Goal: Task Accomplishment & Management: Complete application form

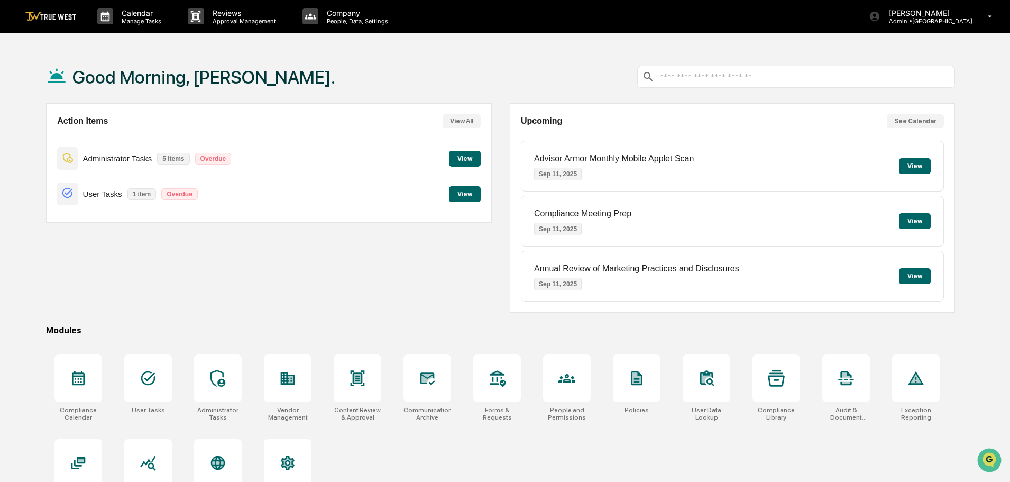
click at [457, 154] on button "View" at bounding box center [465, 159] width 32 height 16
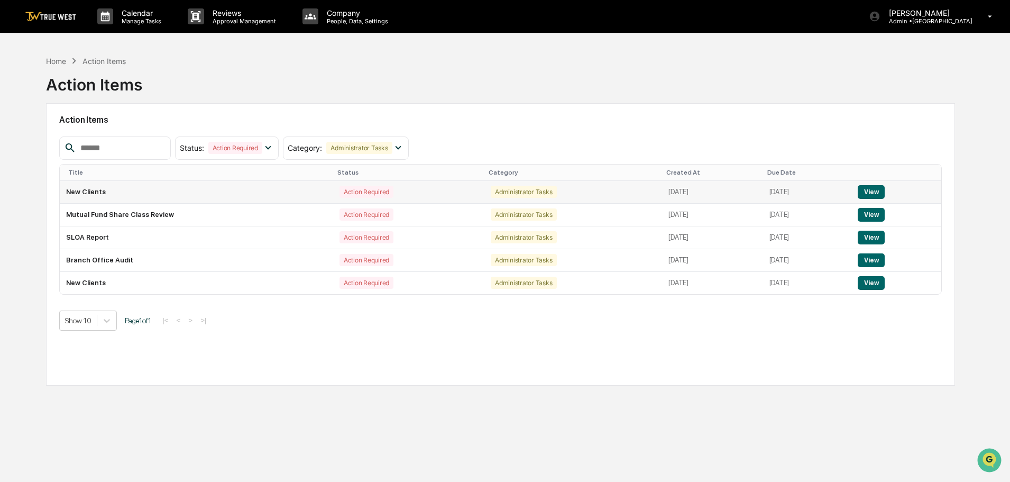
click at [876, 189] on button "View" at bounding box center [871, 192] width 27 height 14
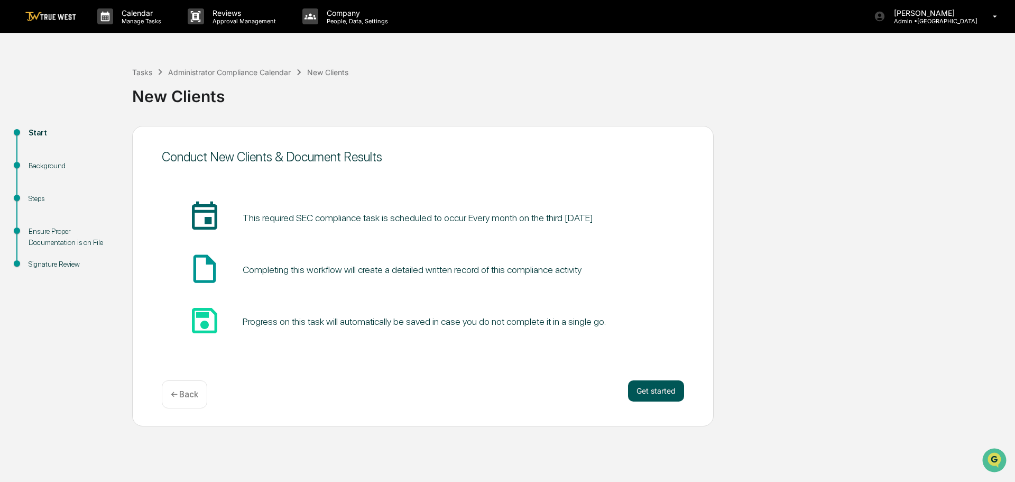
click at [654, 388] on button "Get started" at bounding box center [656, 390] width 56 height 21
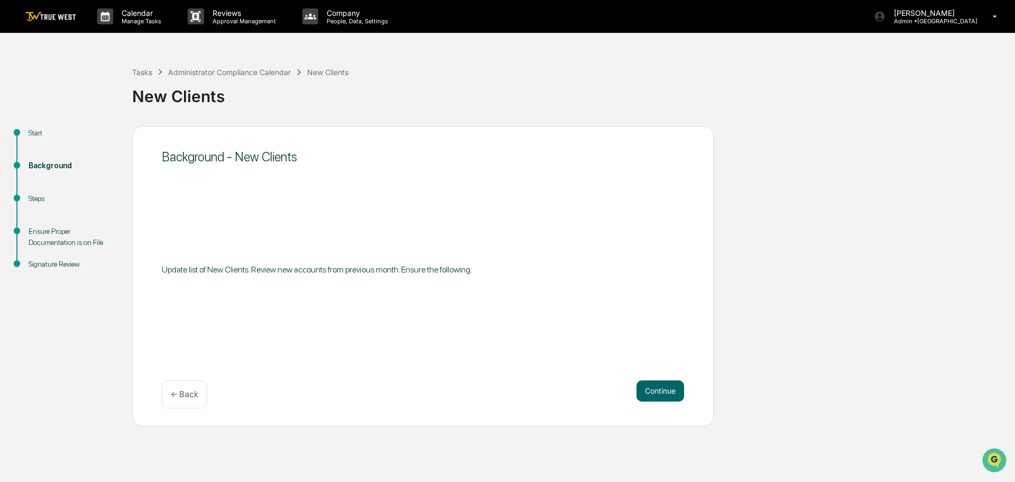
click at [654, 388] on button "Continue" at bounding box center [661, 390] width 48 height 21
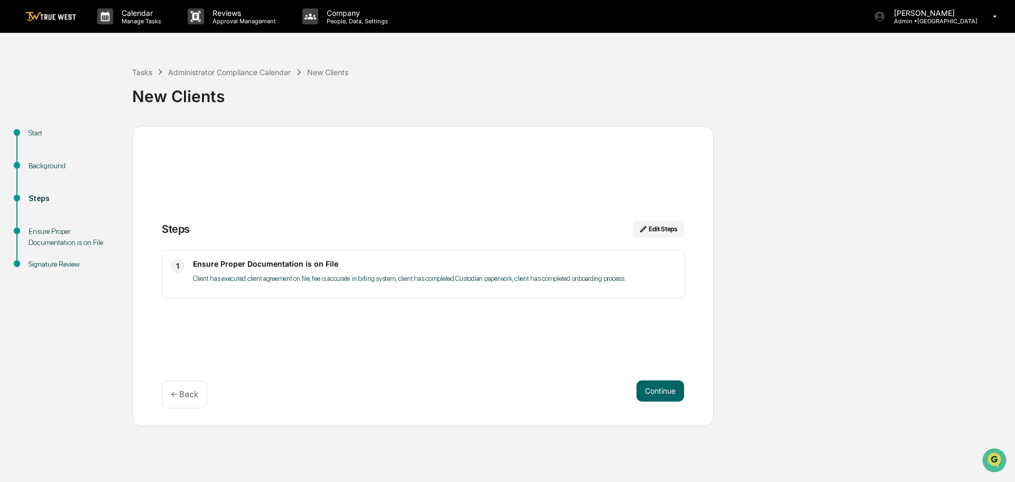
click at [654, 388] on button "Continue" at bounding box center [661, 390] width 48 height 21
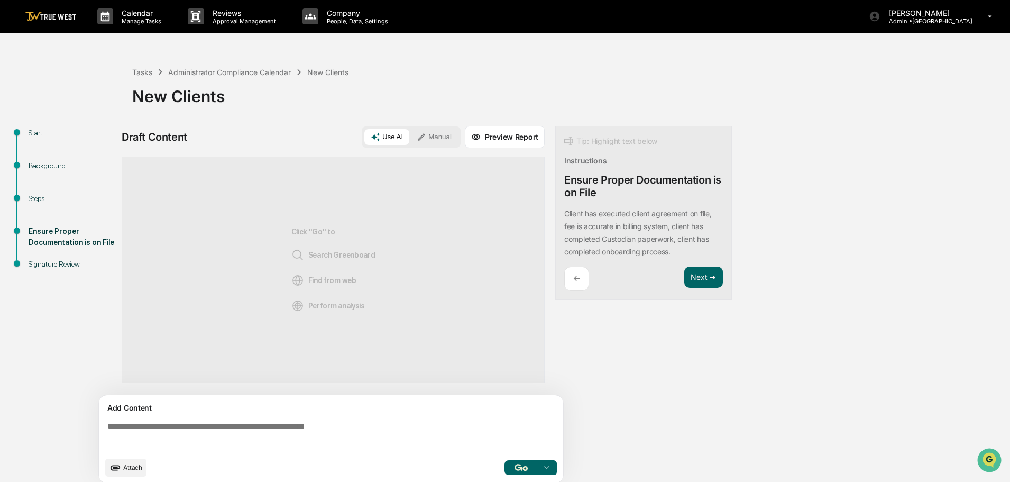
drag, startPoint x: 439, startPoint y: 137, endPoint x: 401, endPoint y: 140, distance: 38.2
click at [438, 137] on button "Manual" at bounding box center [434, 137] width 48 height 16
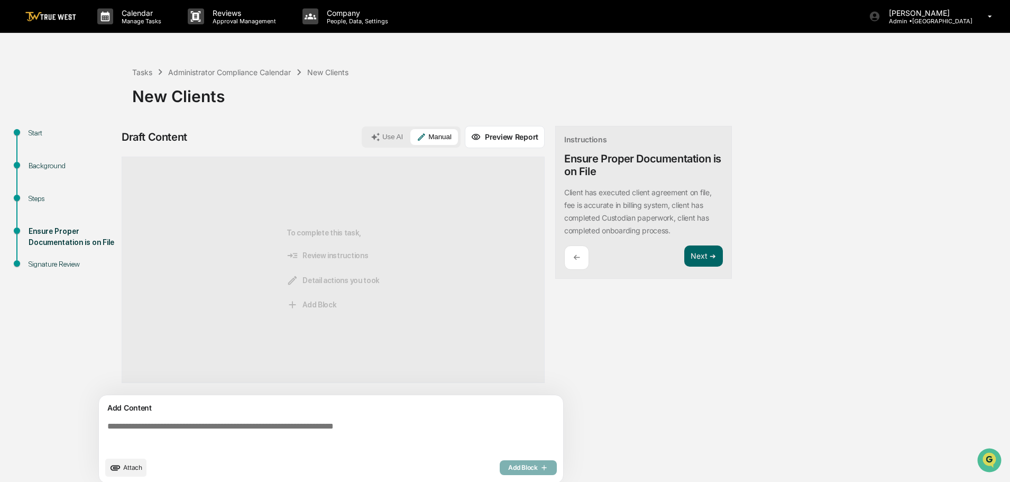
click at [108, 425] on textarea at bounding box center [333, 436] width 460 height 38
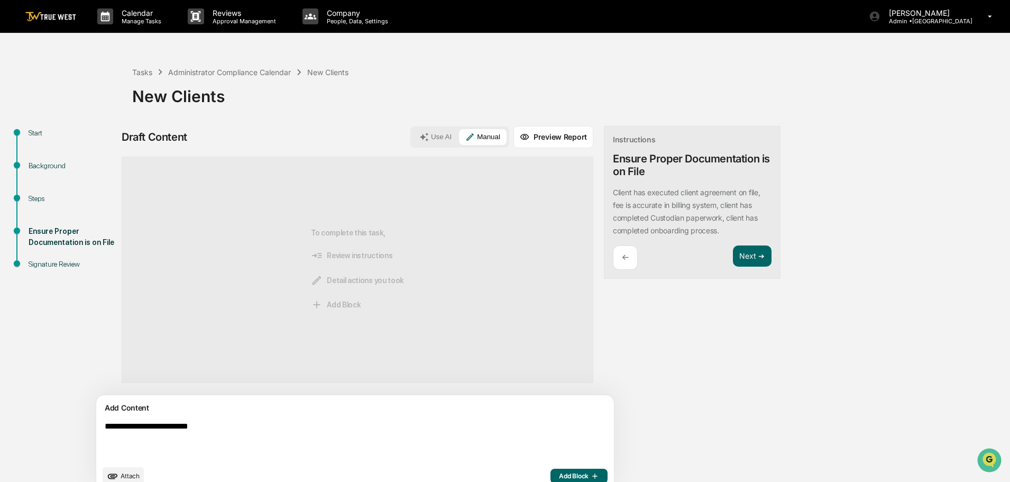
type textarea "**********"
click at [559, 475] on span "Add Block" at bounding box center [579, 476] width 40 height 8
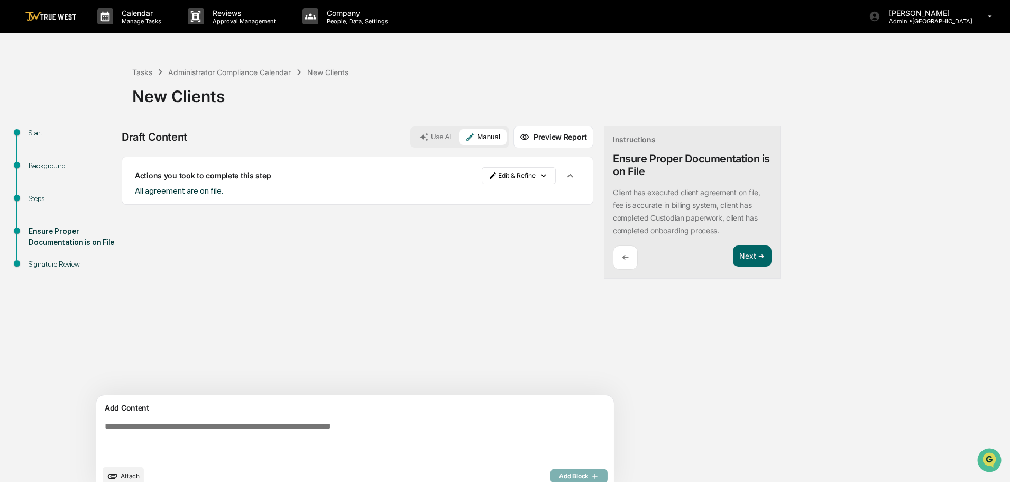
click at [128, 476] on span "Attach" at bounding box center [130, 476] width 19 height 8
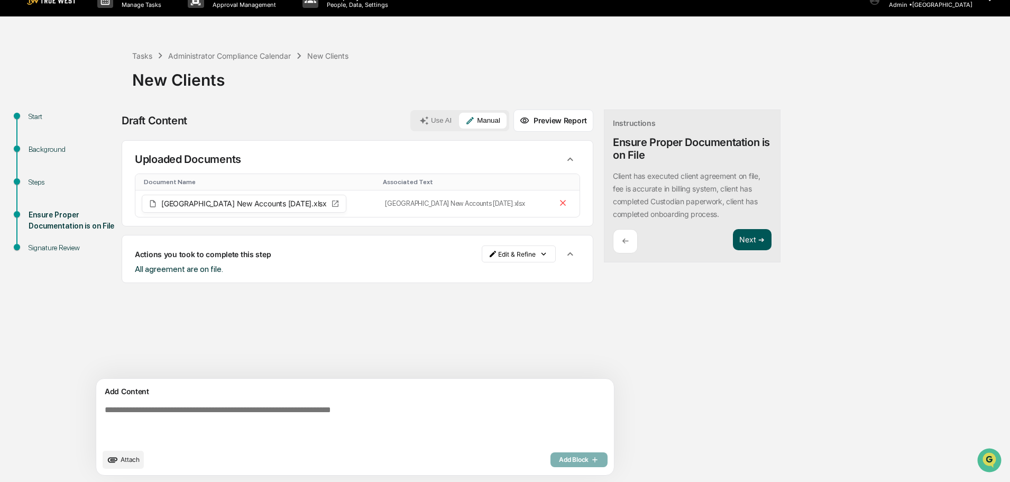
click at [733, 239] on button "Next ➔" at bounding box center [752, 240] width 39 height 22
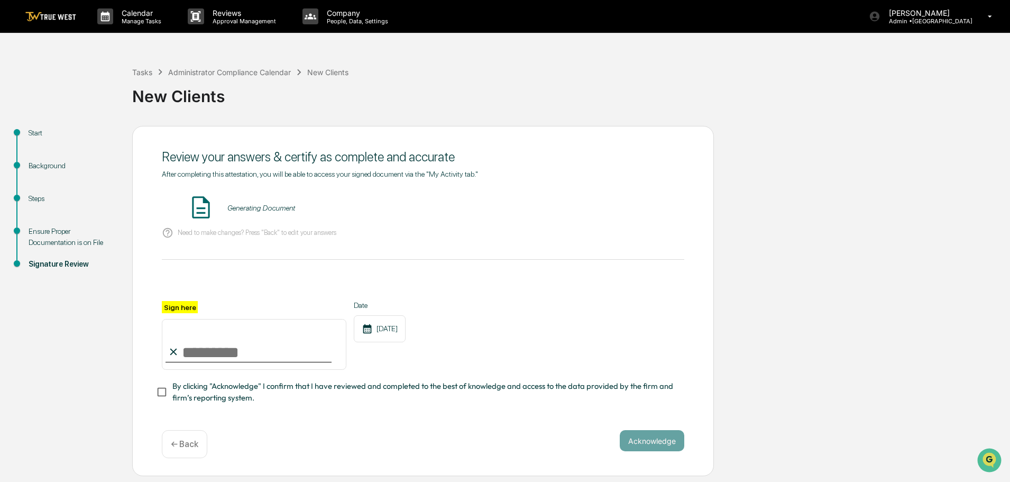
scroll to position [0, 0]
click at [618, 207] on button "VIEW" at bounding box center [624, 208] width 69 height 18
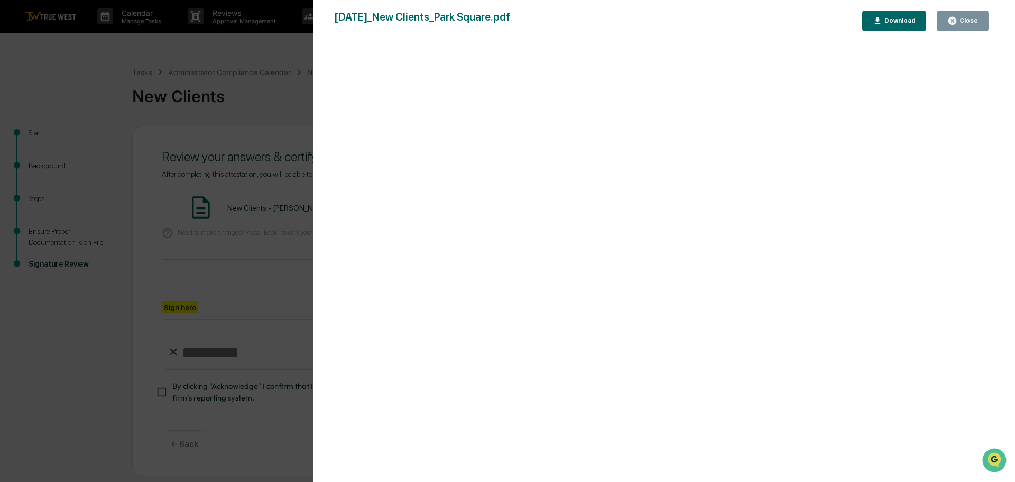
click at [243, 55] on div "Version History 09/09/2025, 03:29 PM Tammy Steffen 2025-09-09_New Clients_Park …" at bounding box center [507, 241] width 1015 height 482
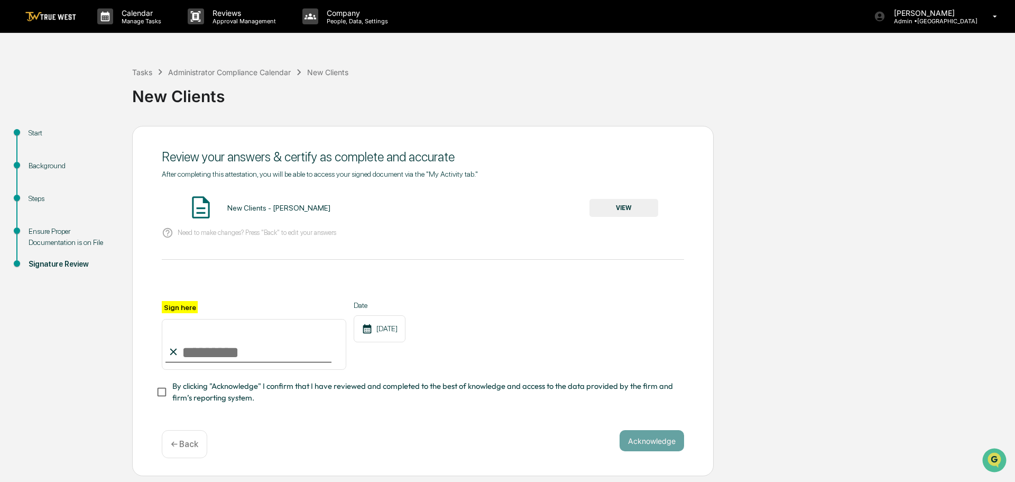
click at [227, 348] on input "Sign here" at bounding box center [254, 344] width 185 height 51
type input "**********"
click at [661, 441] on button "Acknowledge" at bounding box center [652, 440] width 65 height 21
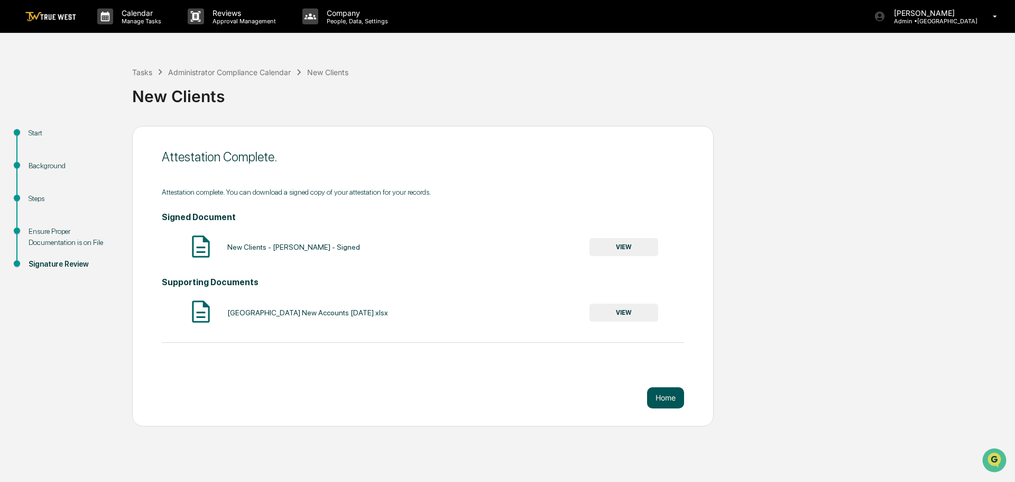
click at [659, 392] on button "Home" at bounding box center [665, 397] width 37 height 21
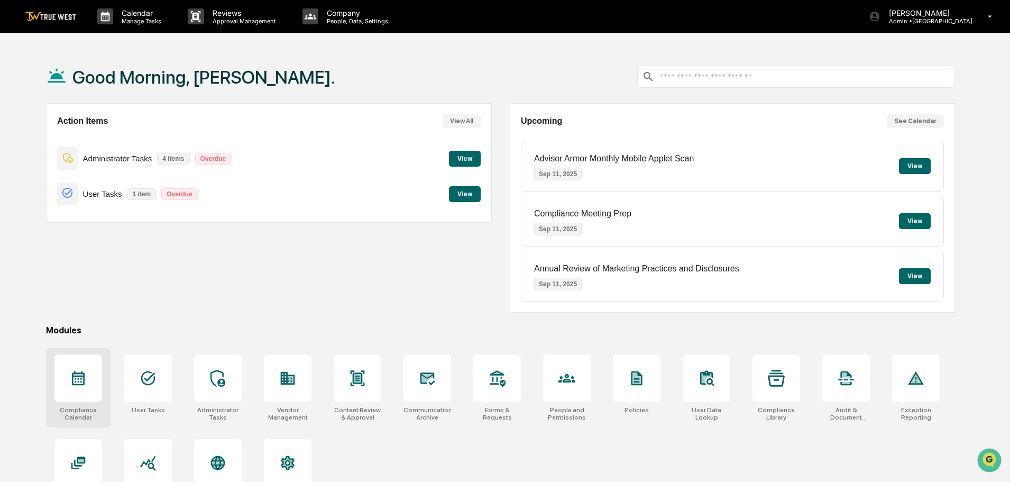
click at [75, 377] on icon at bounding box center [78, 378] width 13 height 14
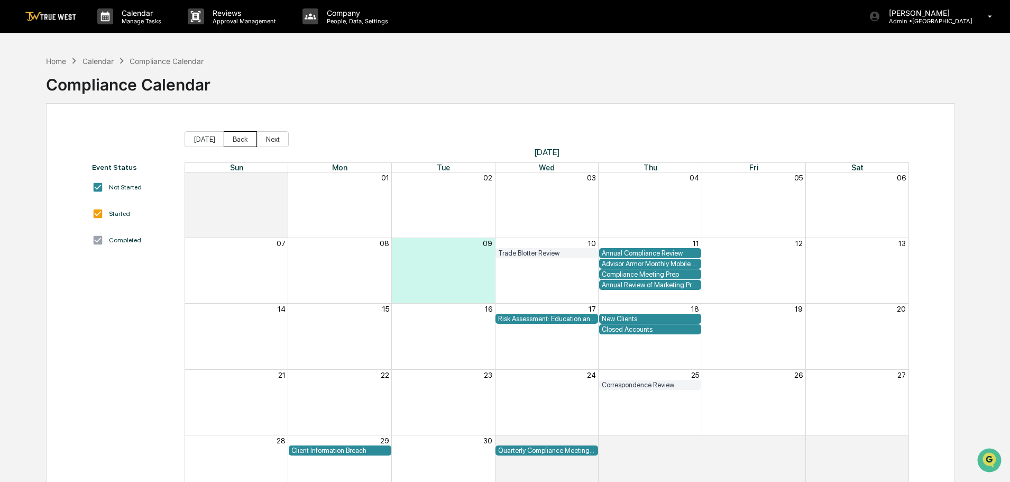
click at [237, 137] on button "Back" at bounding box center [240, 139] width 33 height 16
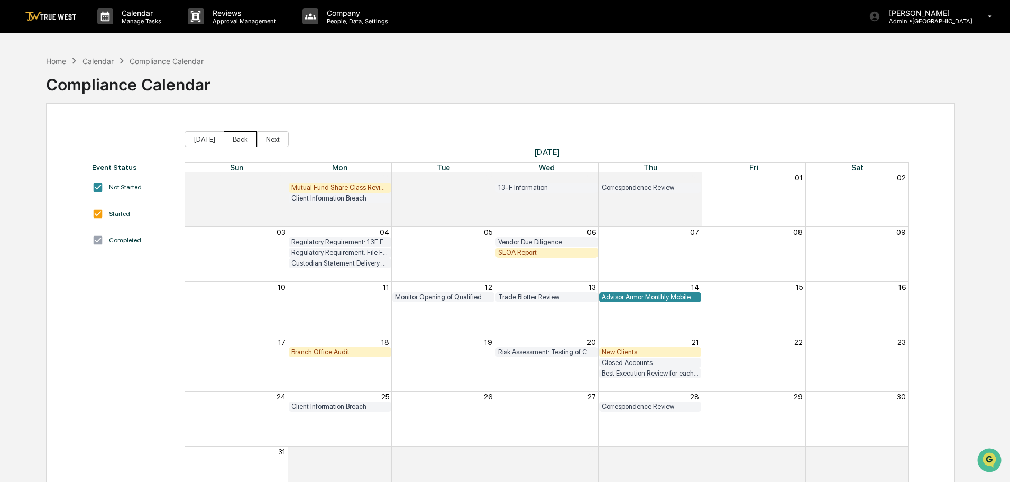
click at [237, 136] on button "Back" at bounding box center [240, 139] width 33 height 16
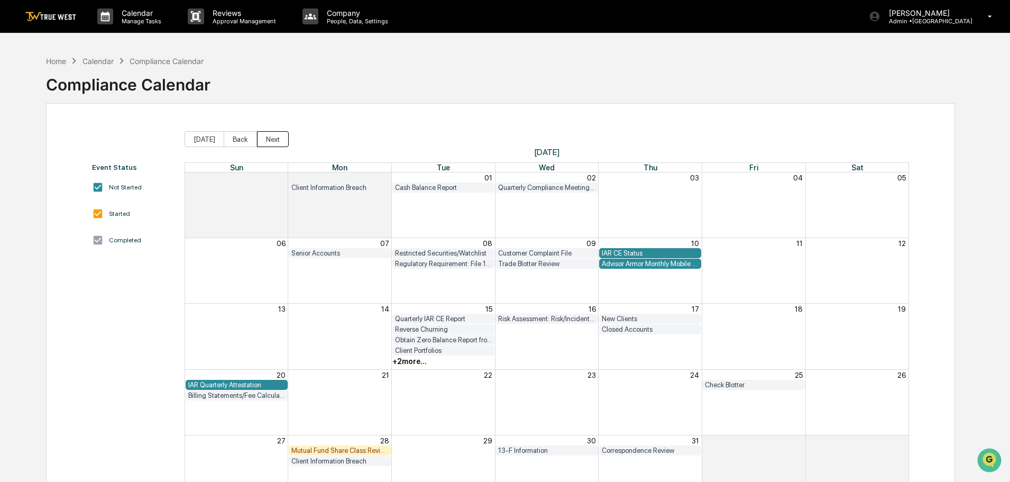
click at [276, 143] on button "Next" at bounding box center [273, 139] width 32 height 16
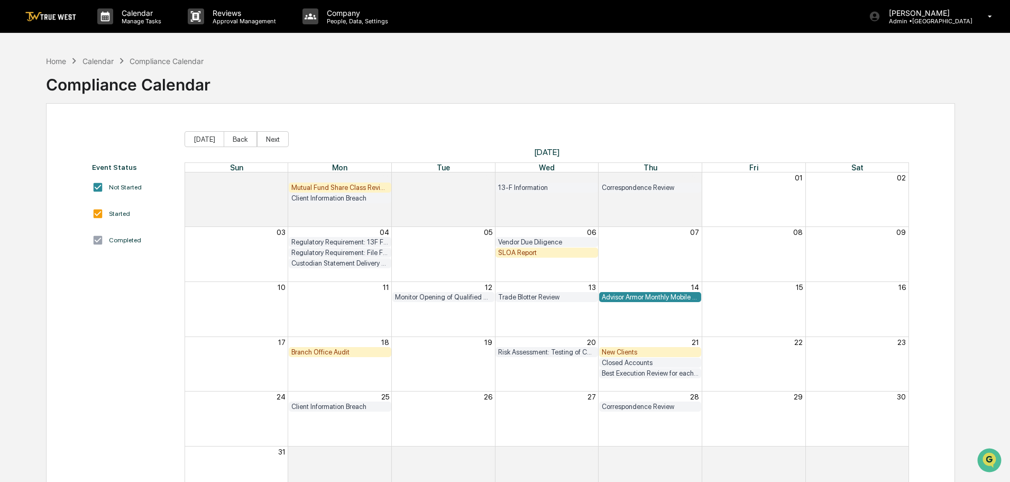
click at [626, 350] on div "New Clients" at bounding box center [650, 352] width 97 height 8
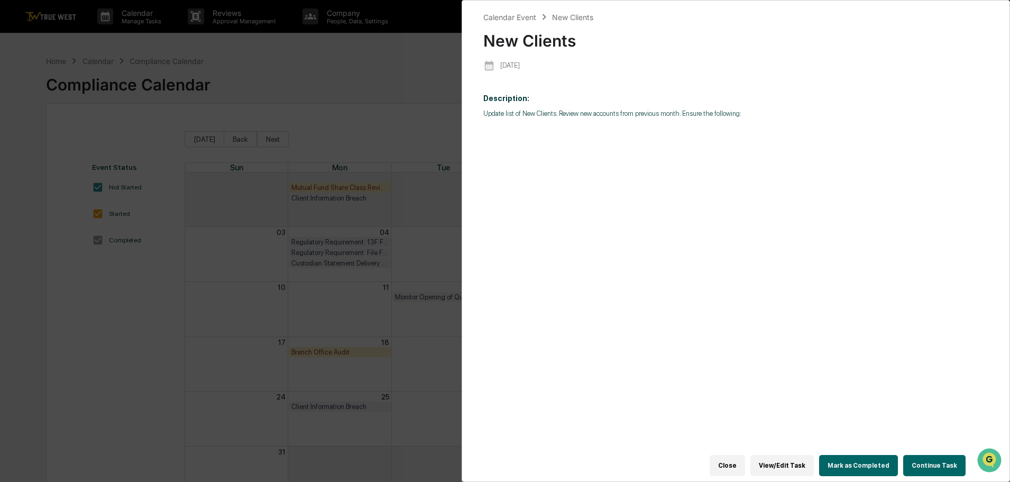
click at [935, 457] on button "Continue Task" at bounding box center [934, 465] width 62 height 21
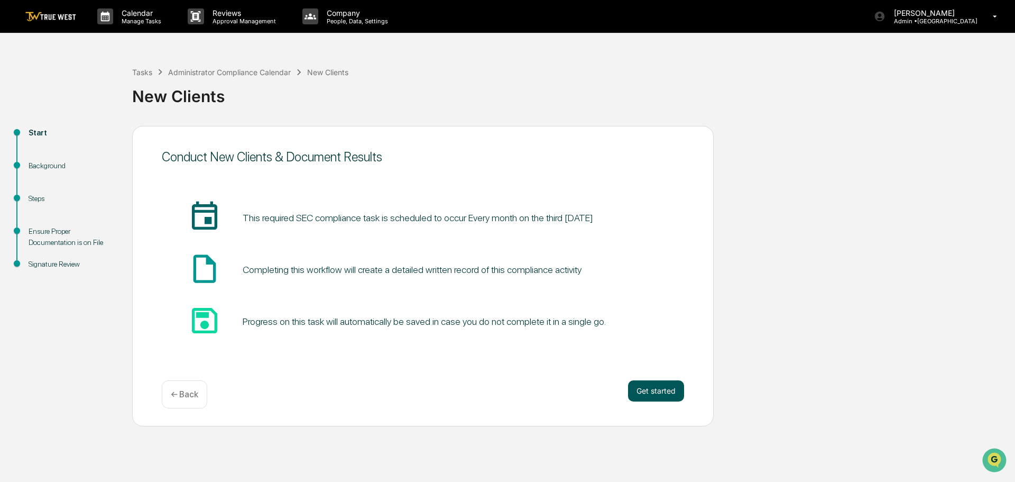
click at [662, 392] on button "Get started" at bounding box center [656, 390] width 56 height 21
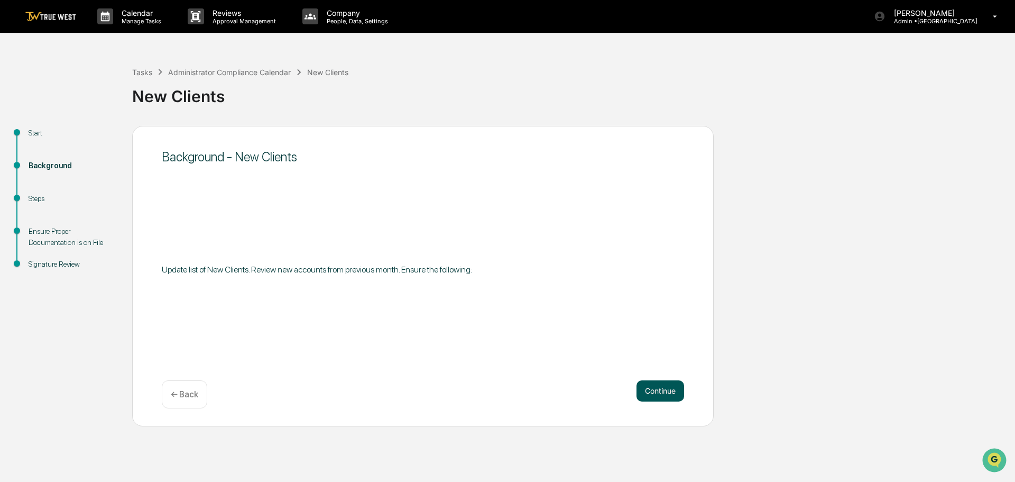
click at [661, 388] on button "Continue" at bounding box center [661, 390] width 48 height 21
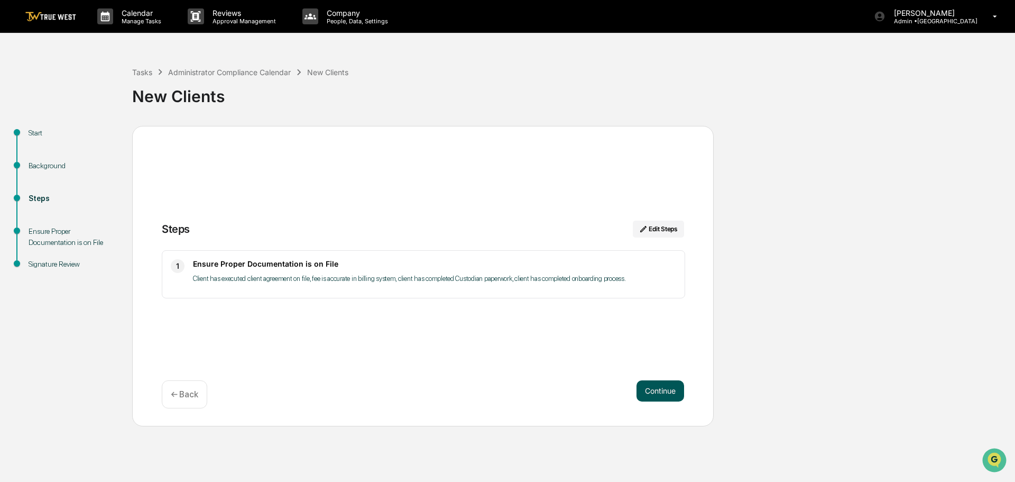
click at [664, 390] on button "Continue" at bounding box center [661, 390] width 48 height 21
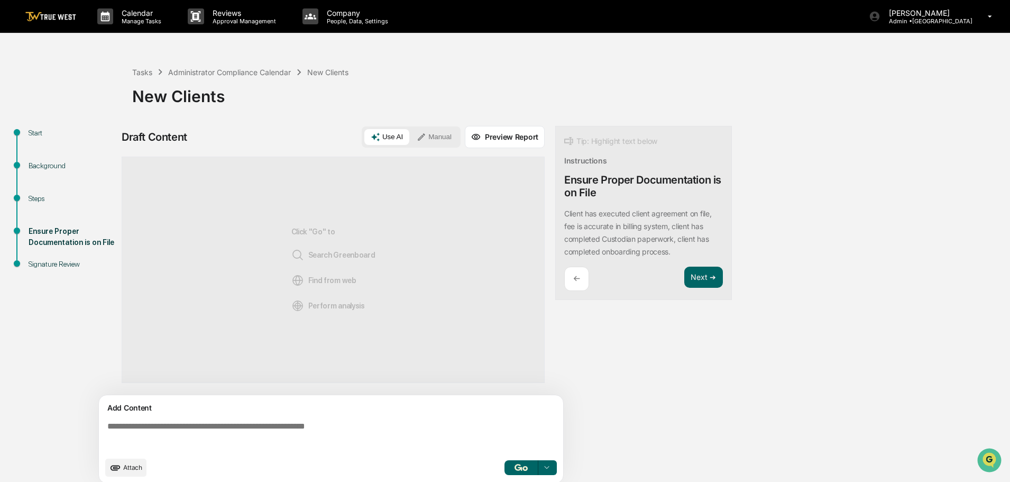
click at [438, 135] on button "Manual" at bounding box center [434, 137] width 48 height 16
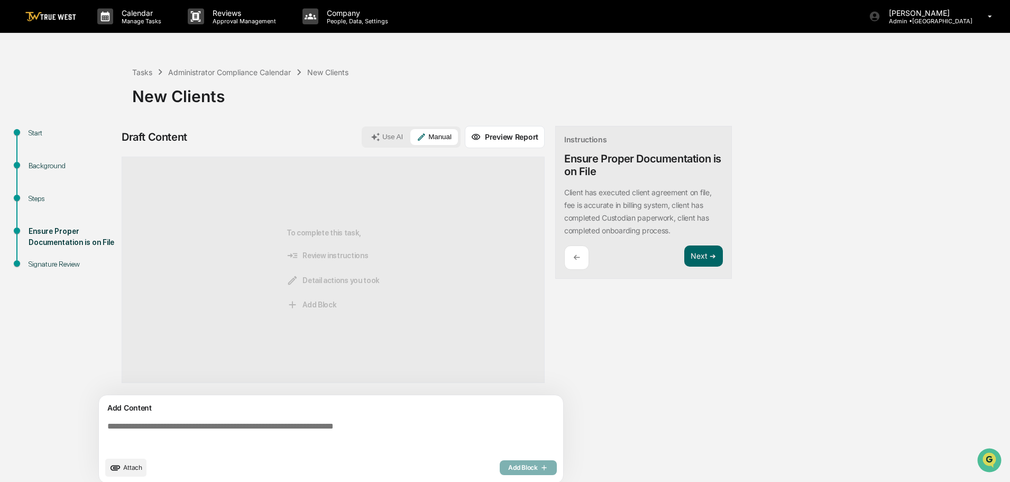
click at [54, 19] on img at bounding box center [50, 17] width 51 height 10
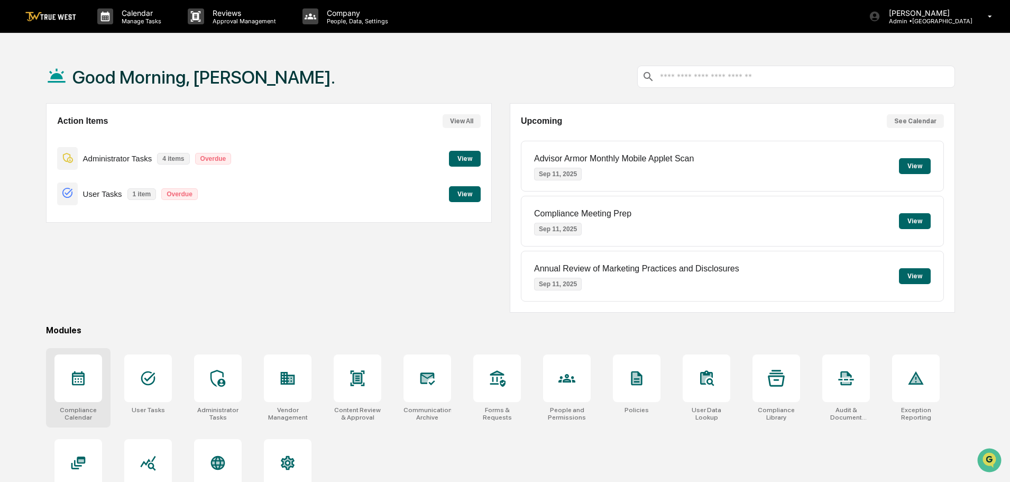
click at [76, 384] on icon at bounding box center [78, 378] width 13 height 14
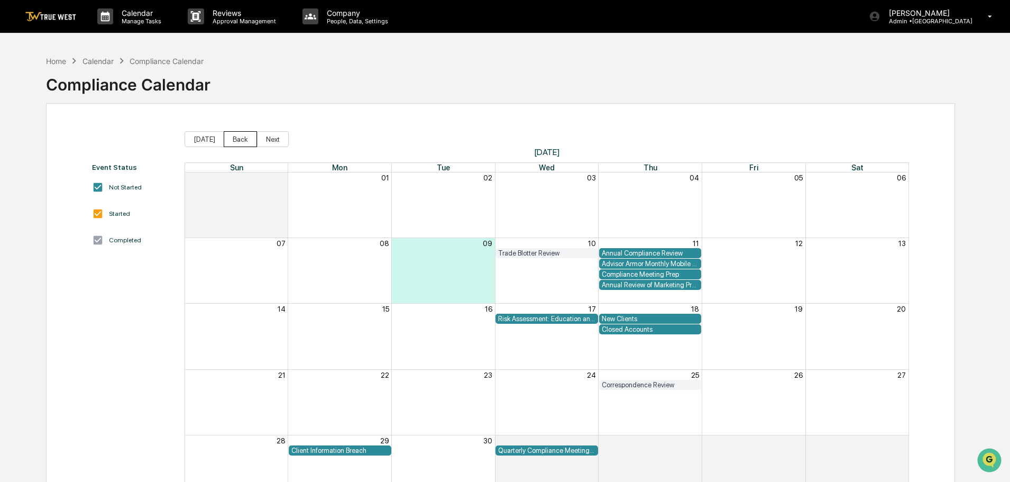
click at [238, 141] on button "Back" at bounding box center [240, 139] width 33 height 16
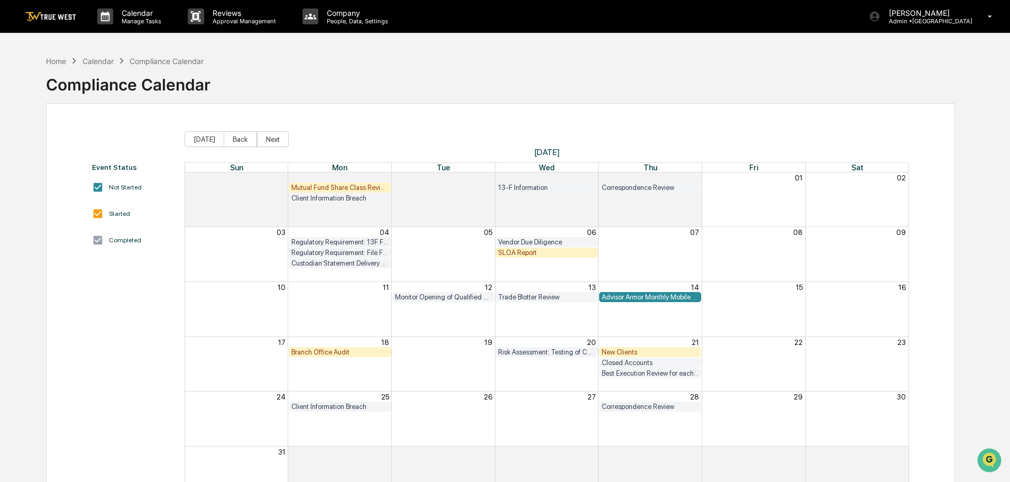
click at [643, 350] on div "New Clients" at bounding box center [650, 352] width 97 height 8
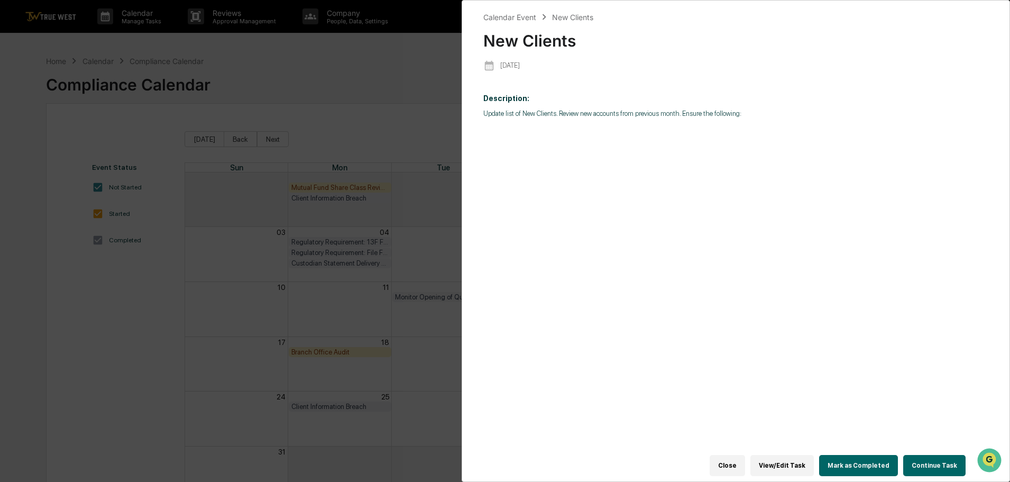
click at [930, 461] on button "Continue Task" at bounding box center [934, 465] width 62 height 21
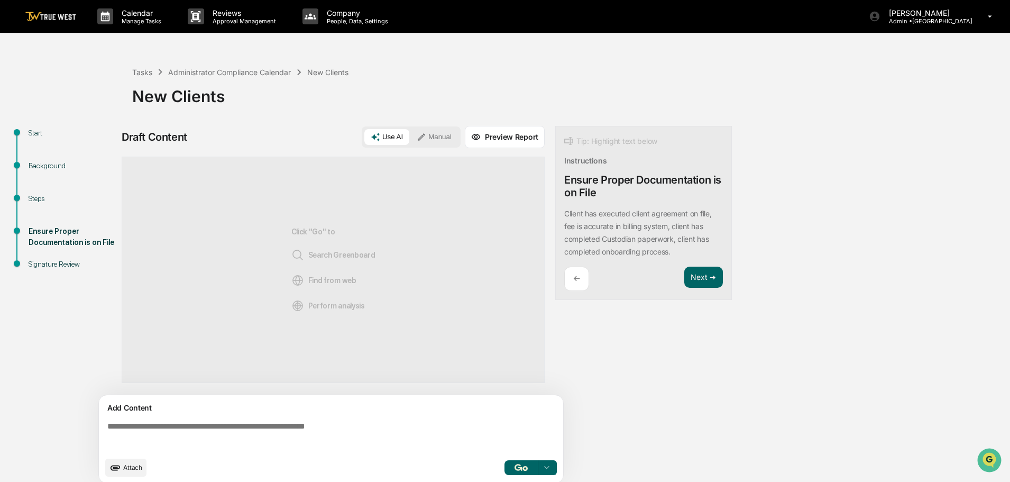
click at [439, 135] on button "Manual" at bounding box center [434, 137] width 48 height 16
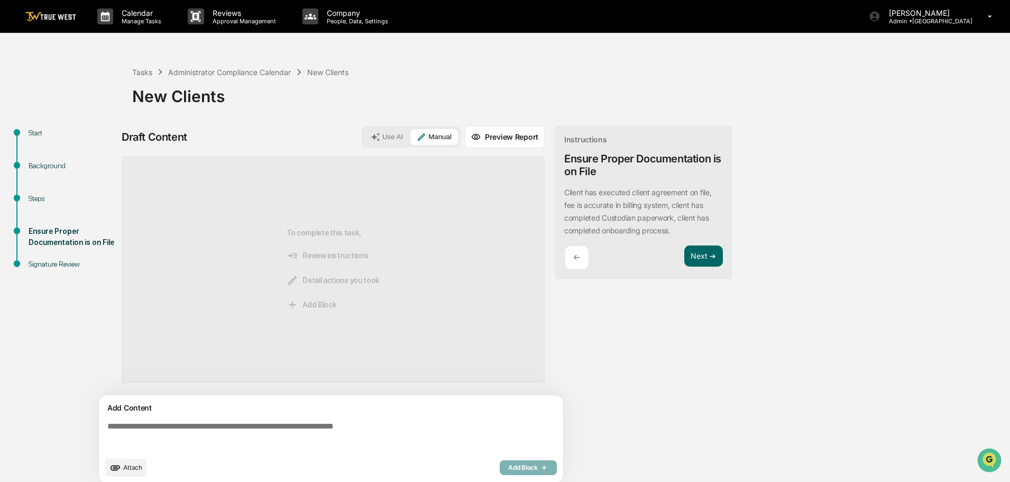
click at [104, 426] on textarea at bounding box center [333, 436] width 460 height 38
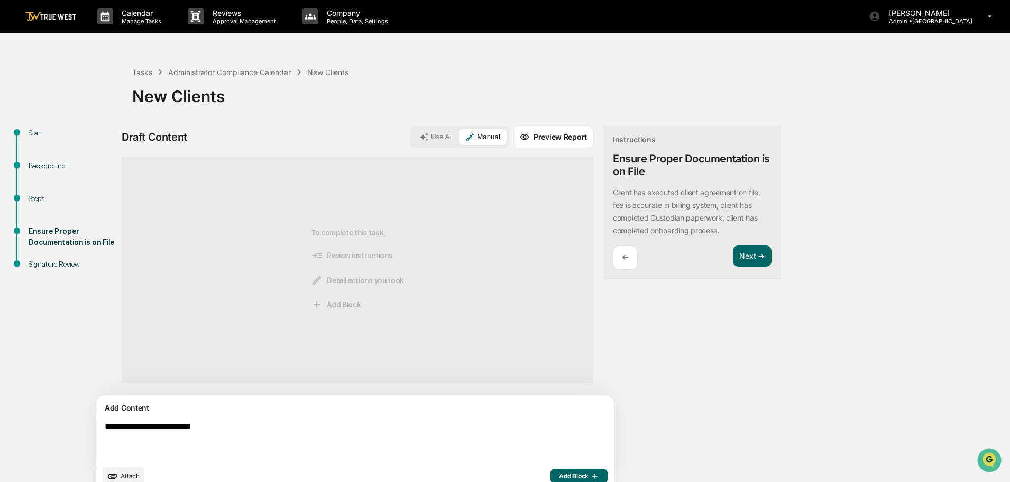
type textarea "**********"
click at [559, 475] on span "Add Block" at bounding box center [579, 476] width 40 height 8
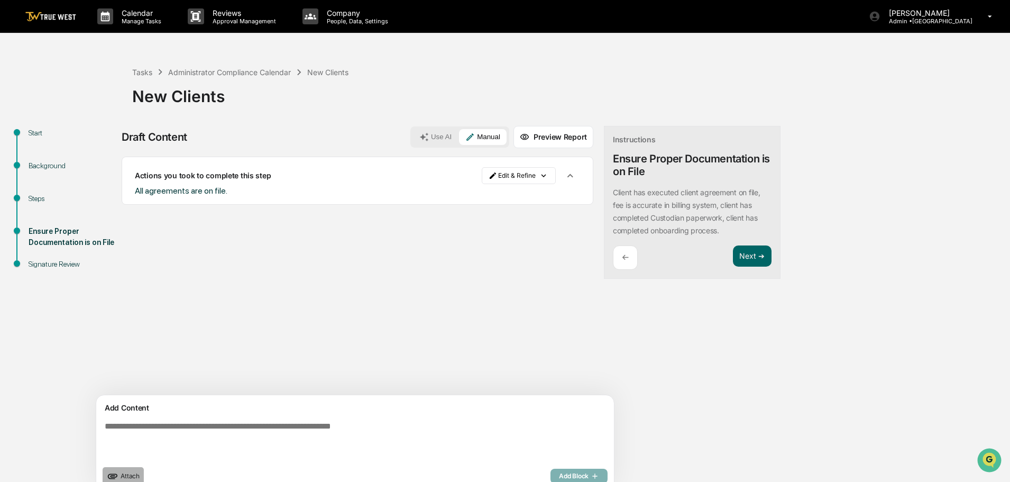
click at [133, 475] on span "Attach" at bounding box center [130, 476] width 19 height 8
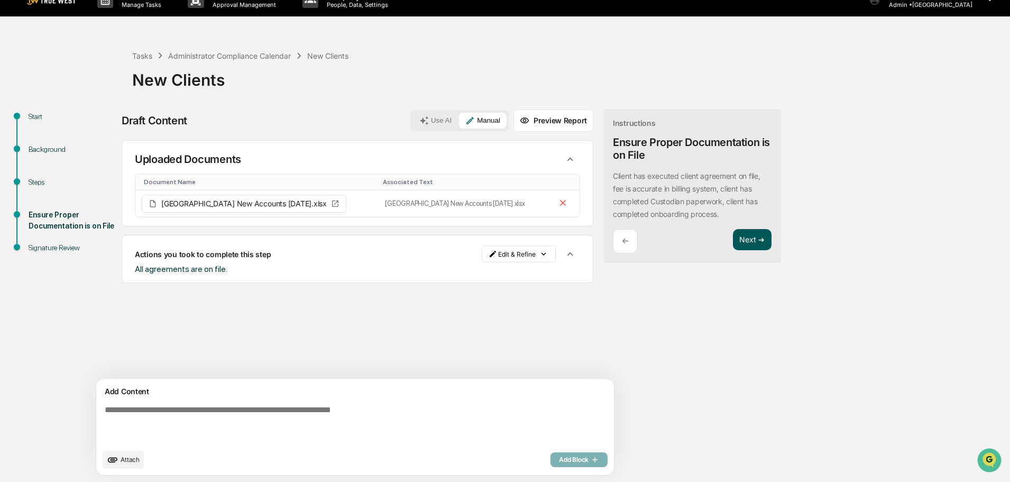
click at [733, 238] on button "Next ➔" at bounding box center [752, 240] width 39 height 22
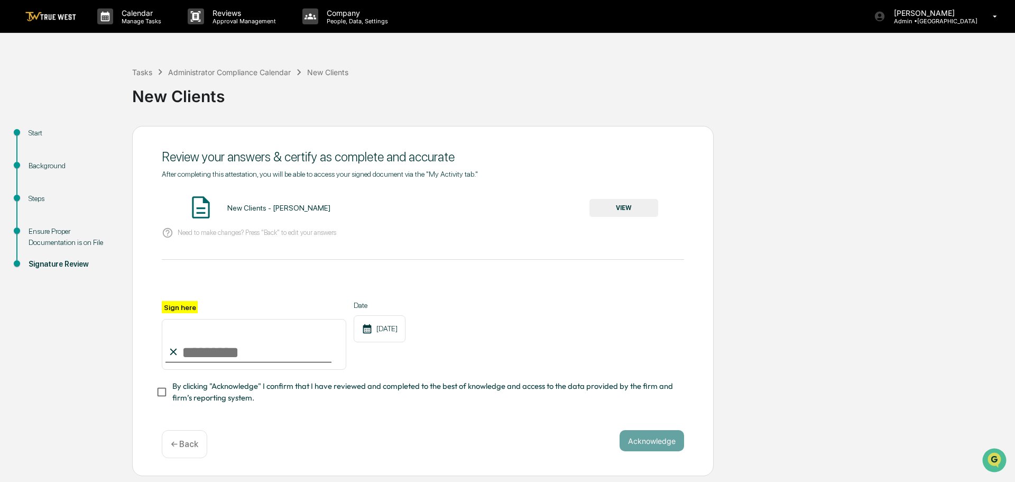
click at [627, 205] on button "VIEW" at bounding box center [624, 208] width 69 height 18
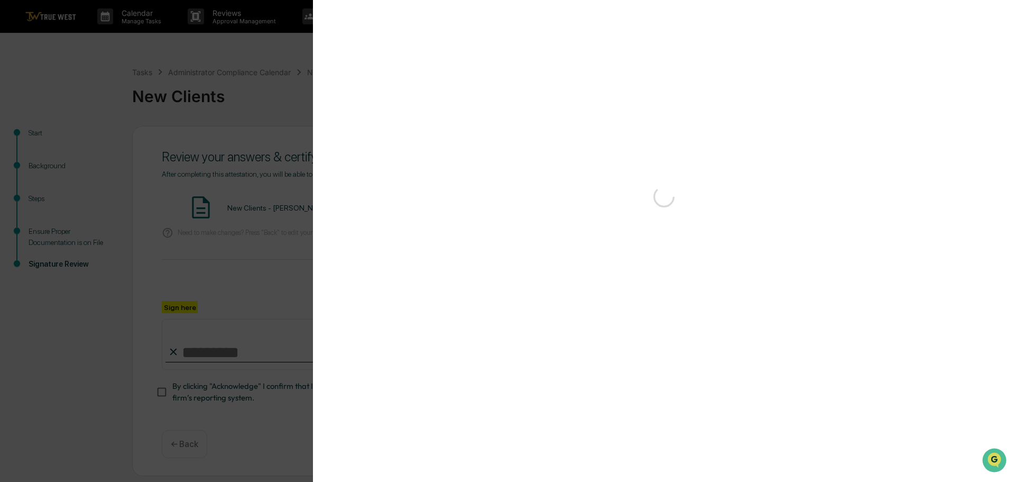
click at [241, 95] on div "Version History [DATE] 03:35 PM [PERSON_NAME]" at bounding box center [507, 241] width 1015 height 482
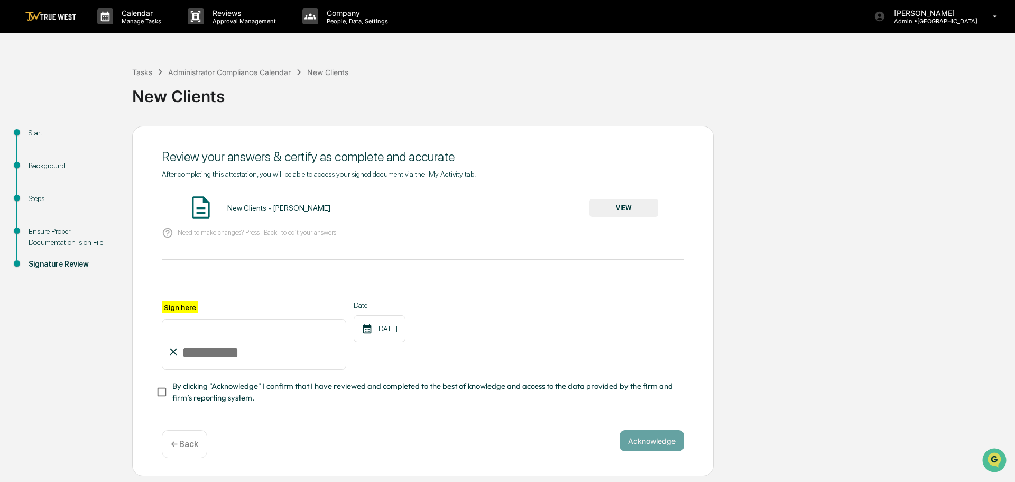
click at [234, 350] on input "Sign here" at bounding box center [254, 344] width 185 height 51
type input "**********"
click at [647, 445] on button "Acknowledge" at bounding box center [652, 440] width 65 height 21
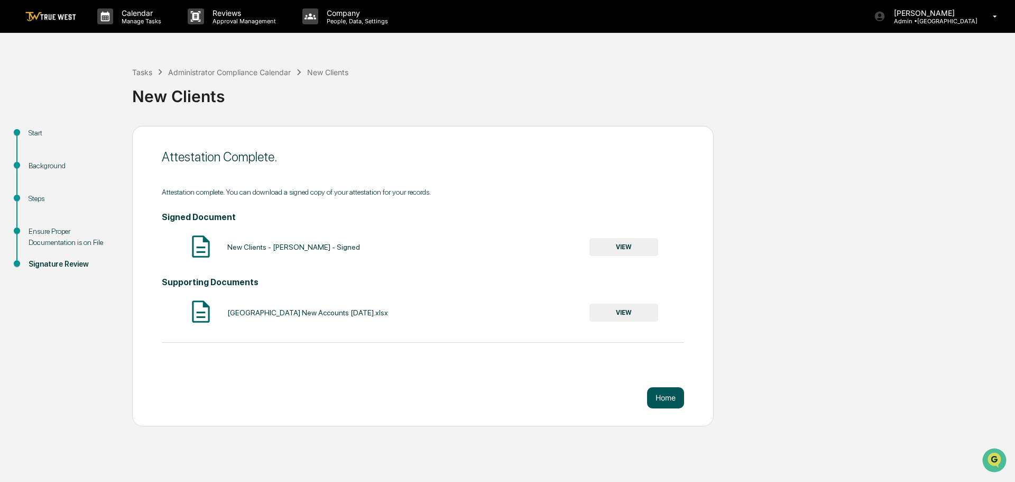
click at [664, 394] on button "Home" at bounding box center [665, 397] width 37 height 21
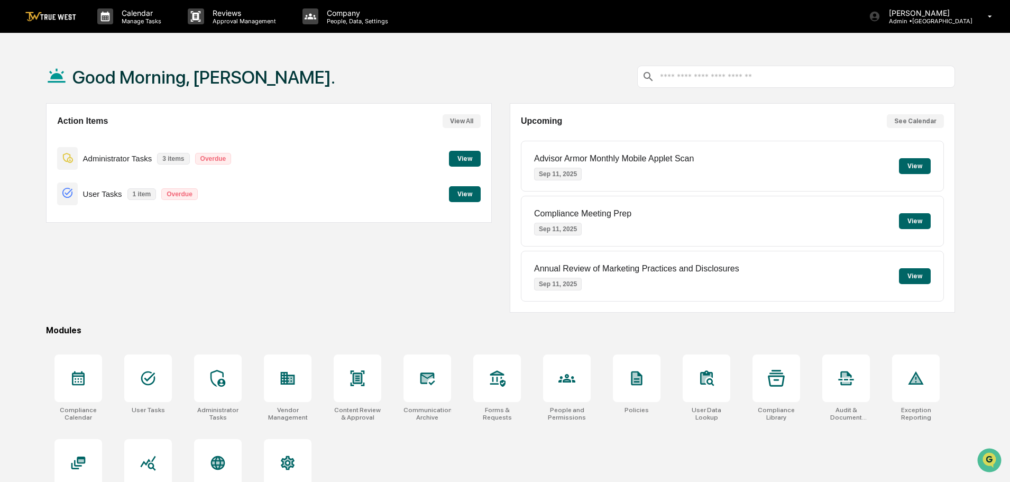
click at [470, 152] on button "View" at bounding box center [465, 159] width 32 height 16
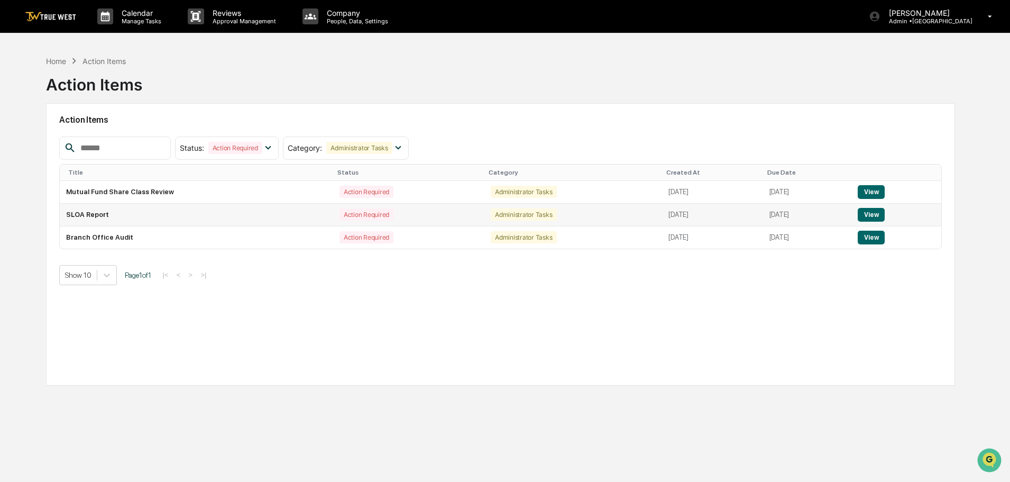
click at [880, 212] on button "View" at bounding box center [871, 215] width 27 height 14
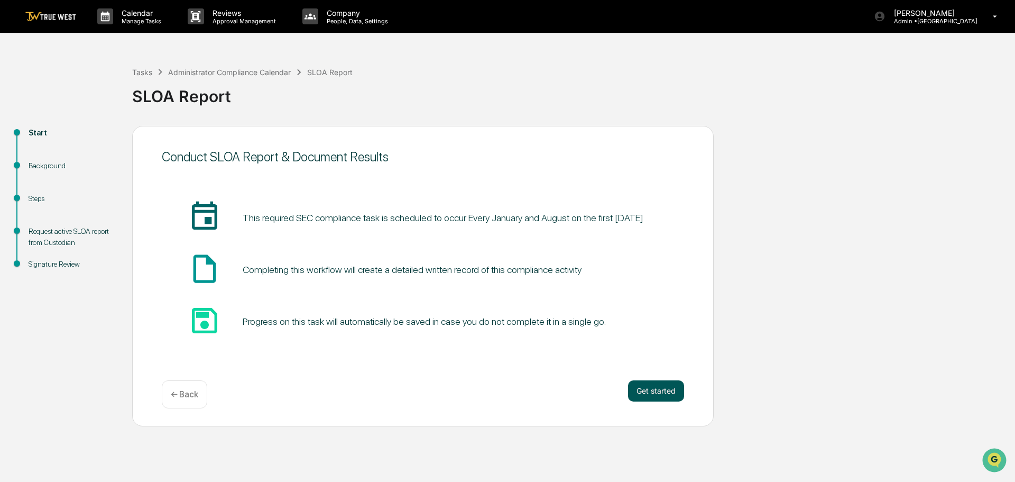
click at [652, 387] on button "Get started" at bounding box center [656, 390] width 56 height 21
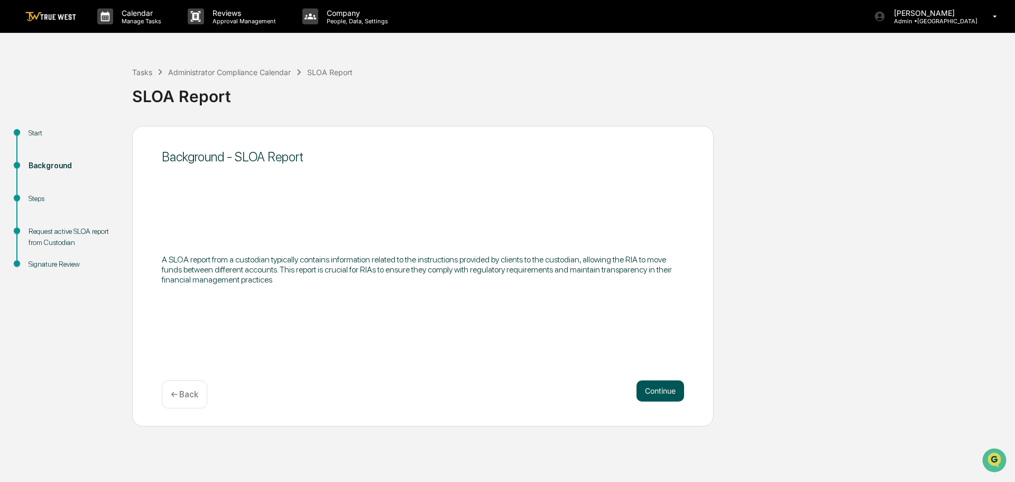
click at [652, 389] on button "Continue" at bounding box center [661, 390] width 48 height 21
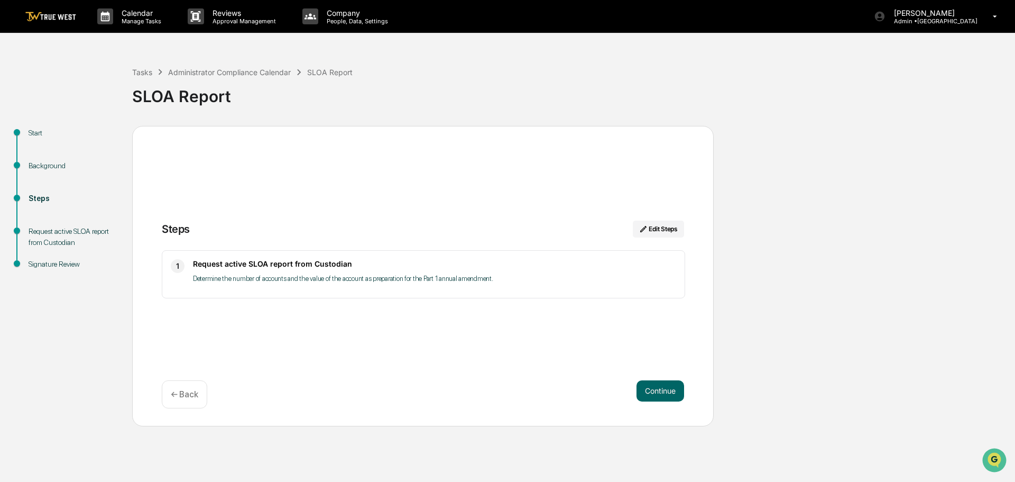
click at [652, 389] on button "Continue" at bounding box center [661, 390] width 48 height 21
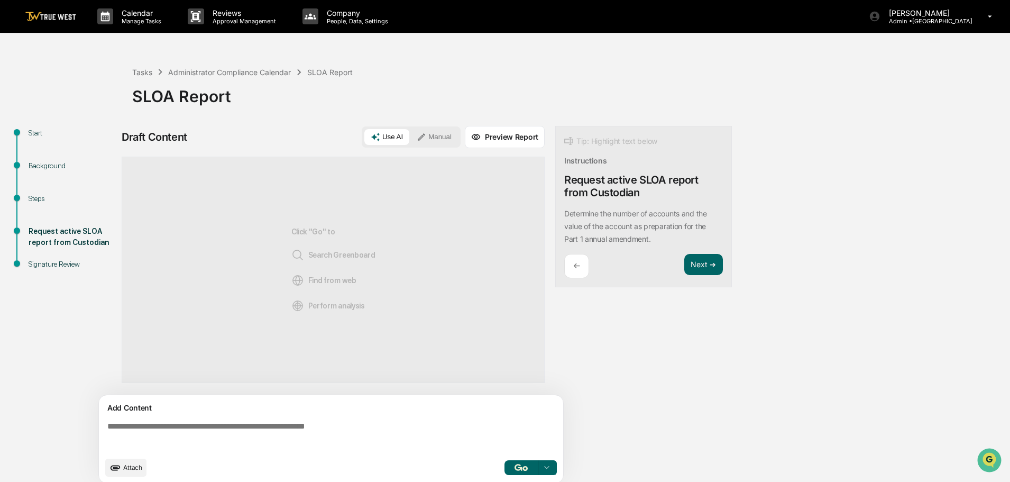
click at [432, 135] on button "Manual" at bounding box center [434, 137] width 48 height 16
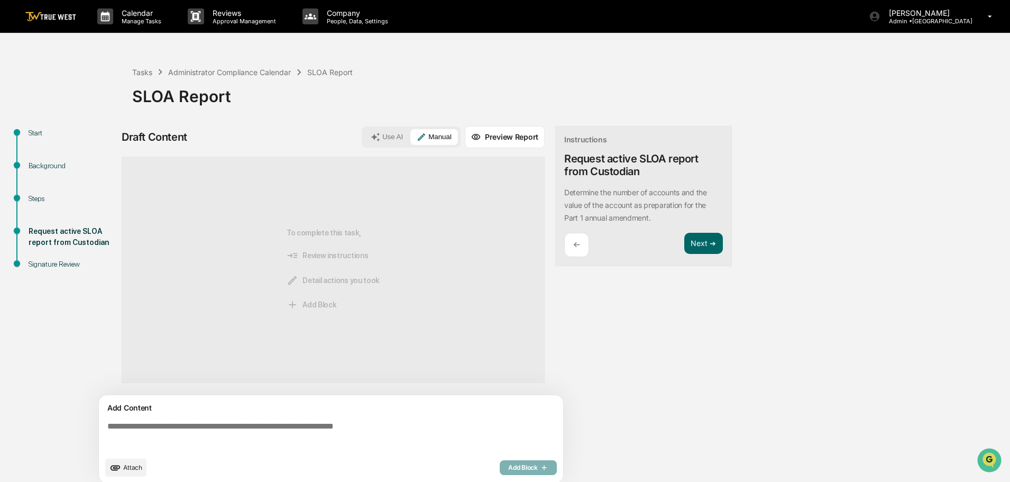
click at [108, 425] on textarea at bounding box center [333, 436] width 460 height 38
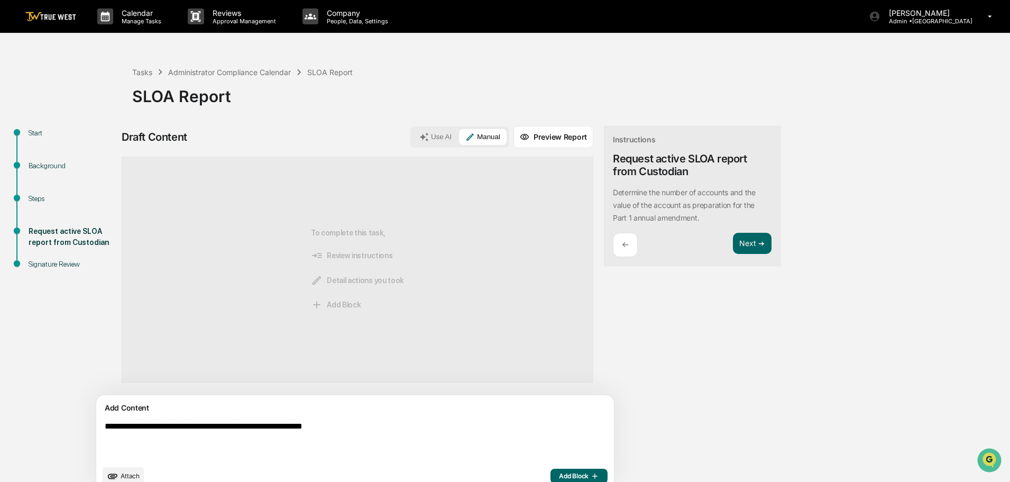
type textarea "**********"
click at [559, 474] on span "Add Block" at bounding box center [579, 476] width 40 height 8
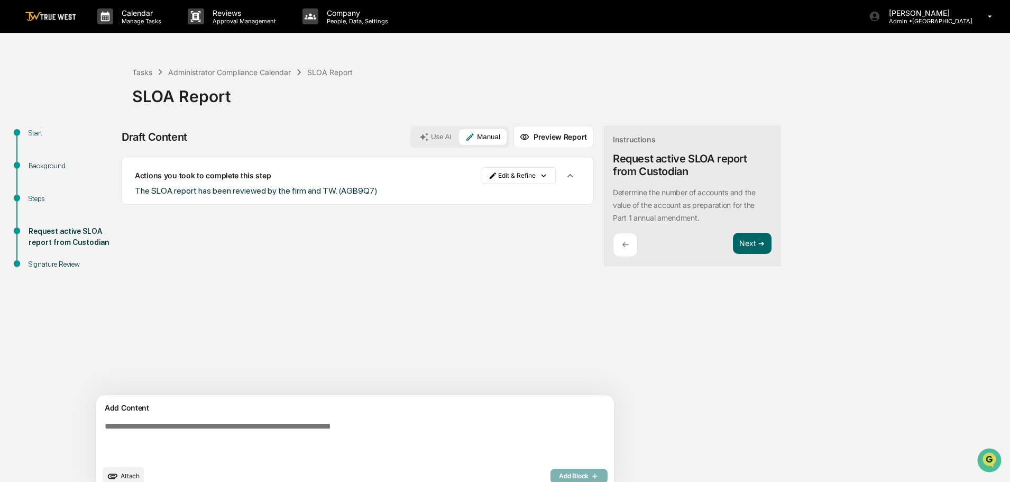
click at [127, 474] on span "Attach" at bounding box center [130, 476] width 19 height 8
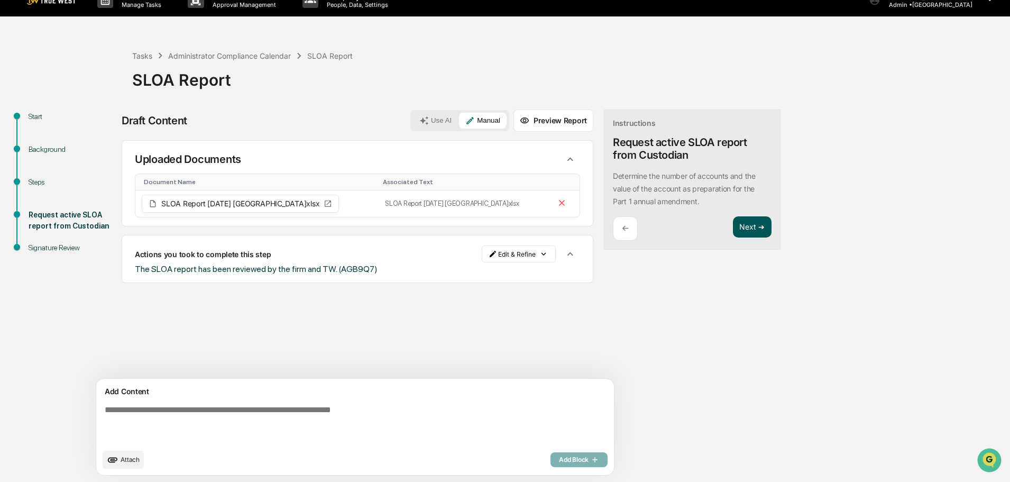
click at [733, 227] on button "Next ➔" at bounding box center [752, 227] width 39 height 22
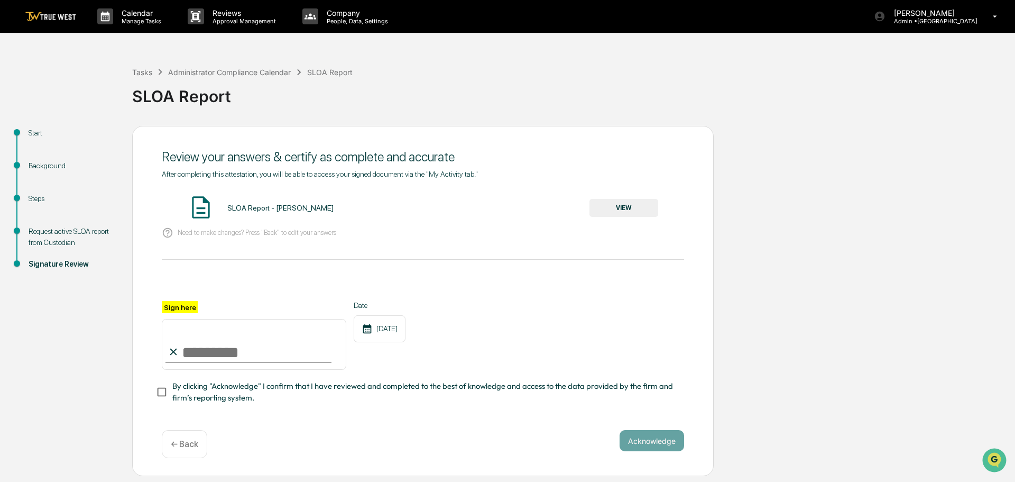
click at [613, 206] on button "VIEW" at bounding box center [624, 208] width 69 height 18
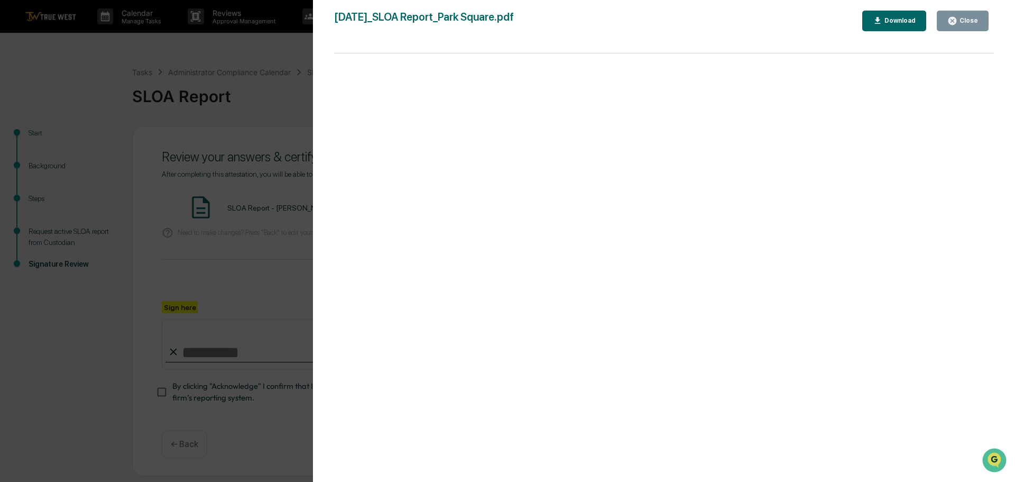
click at [252, 85] on div "Version History [DATE] 03:47 PM [PERSON_NAME] [DATE]_SLOA Report_Park Square.pd…" at bounding box center [507, 241] width 1015 height 482
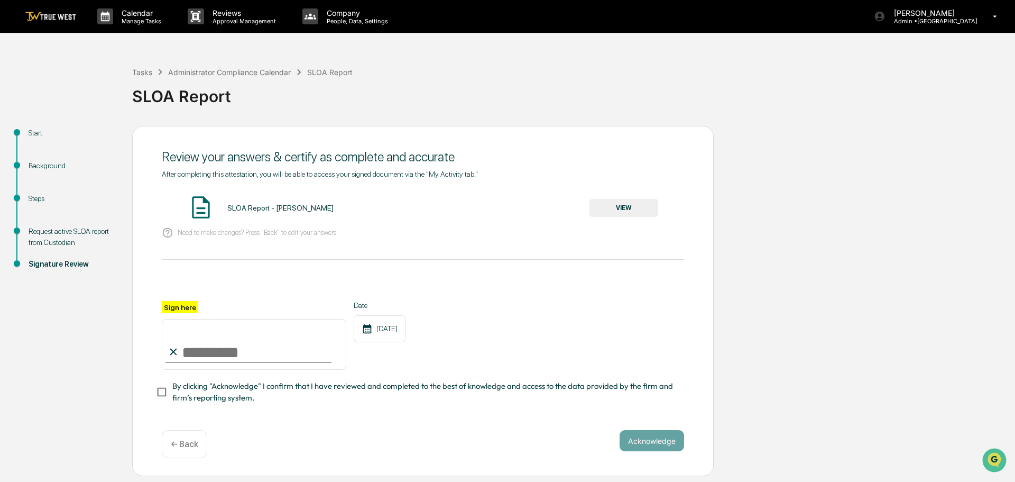
click at [222, 344] on input "Sign here" at bounding box center [254, 344] width 185 height 51
type input "**********"
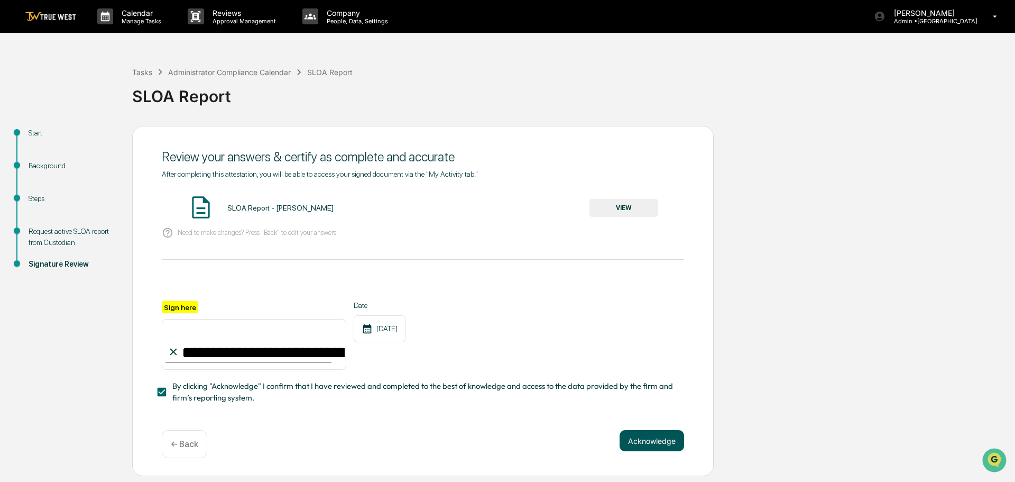
click at [641, 443] on button "Acknowledge" at bounding box center [652, 440] width 65 height 21
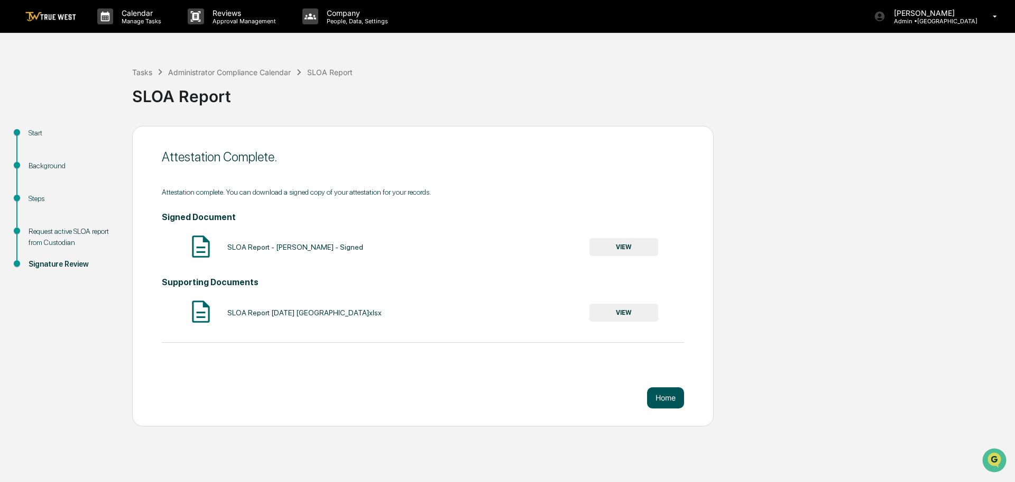
click at [666, 398] on button "Home" at bounding box center [665, 397] width 37 height 21
